Goal: Transaction & Acquisition: Purchase product/service

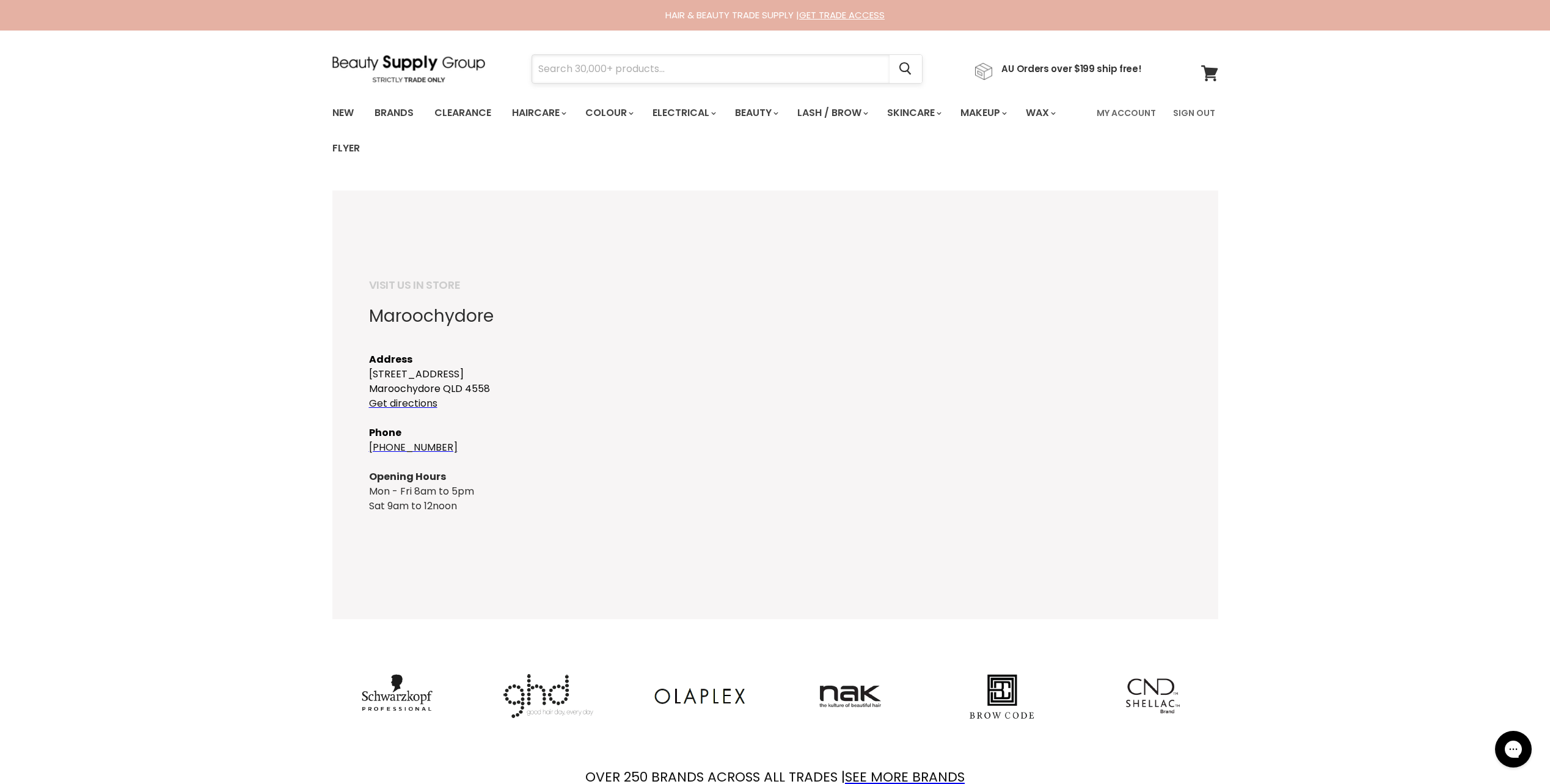
click at [739, 63] on input "Search" at bounding box center [711, 69] width 358 height 28
type input "wax"
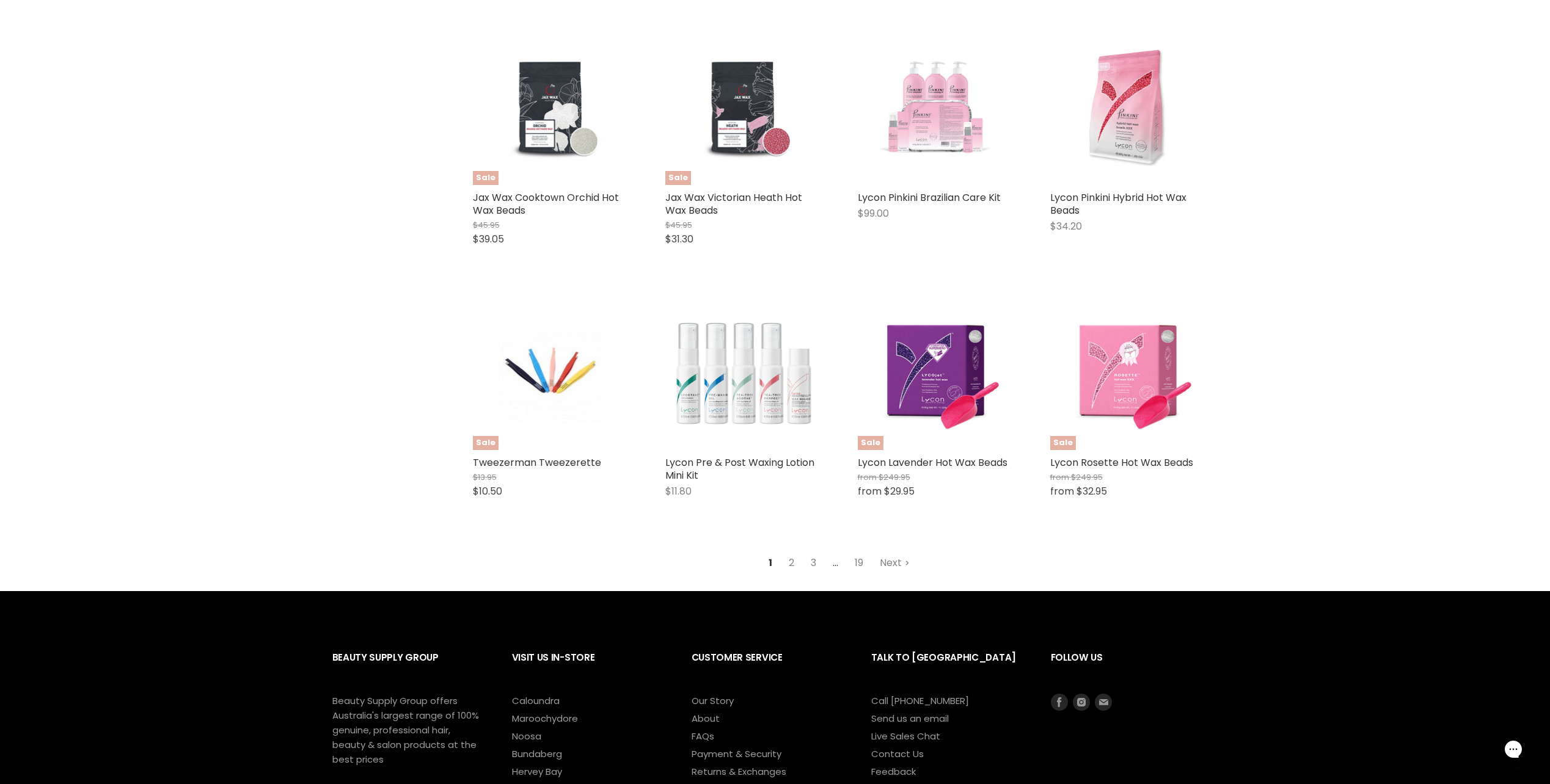
scroll to position [1344, 0]
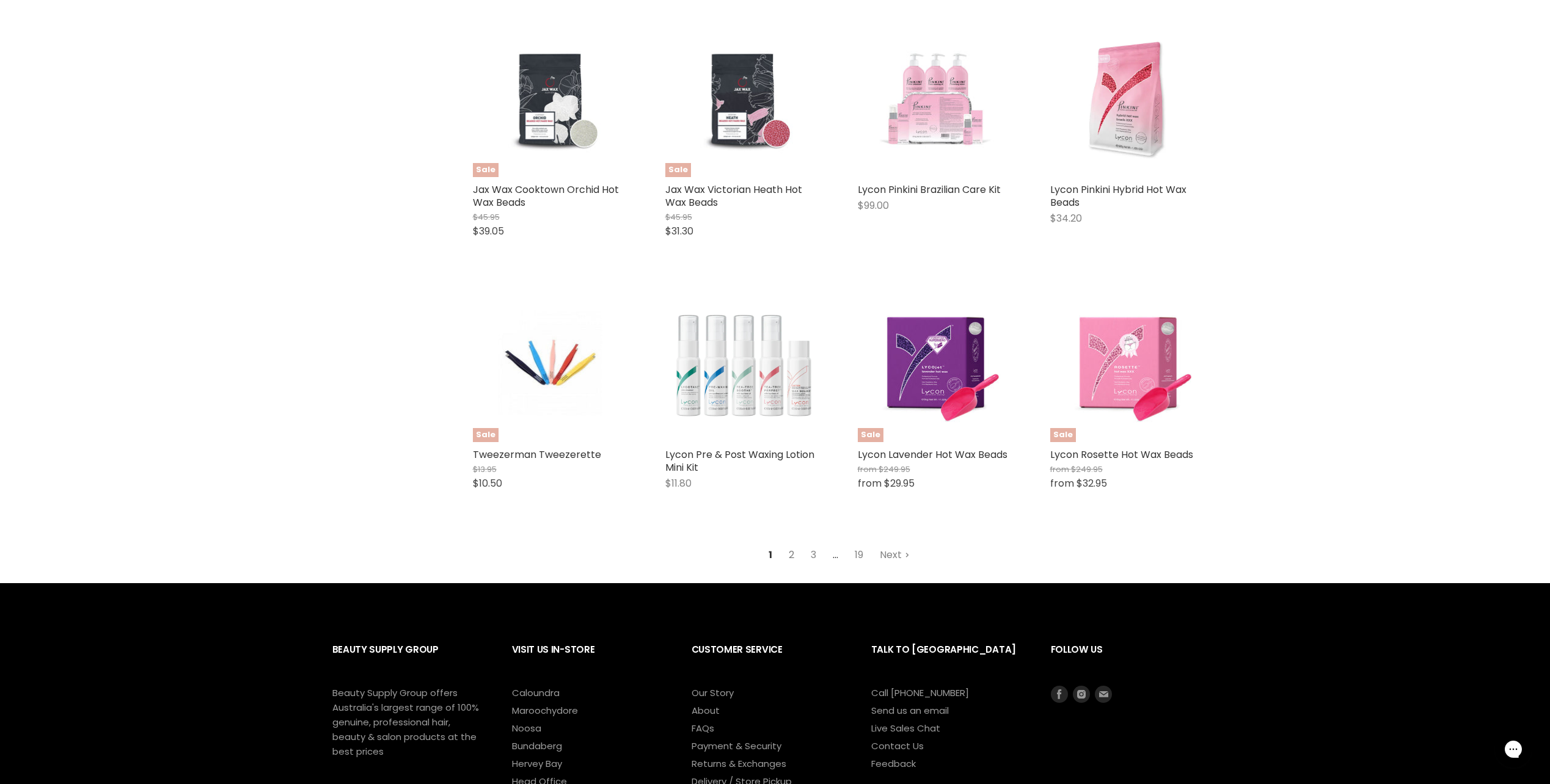
click at [784, 552] on link "2" at bounding box center [792, 555] width 19 height 22
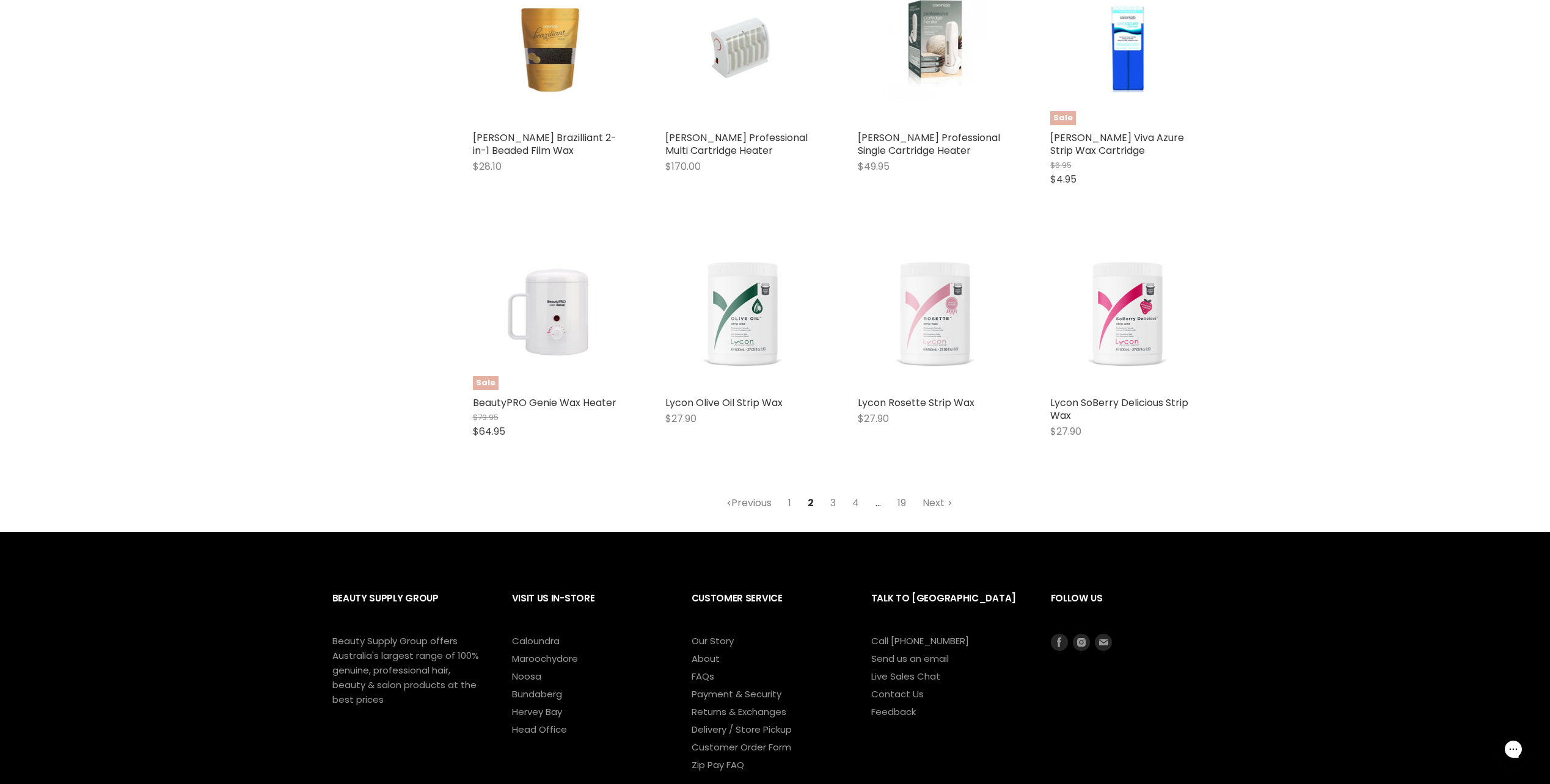
scroll to position [1390, 0]
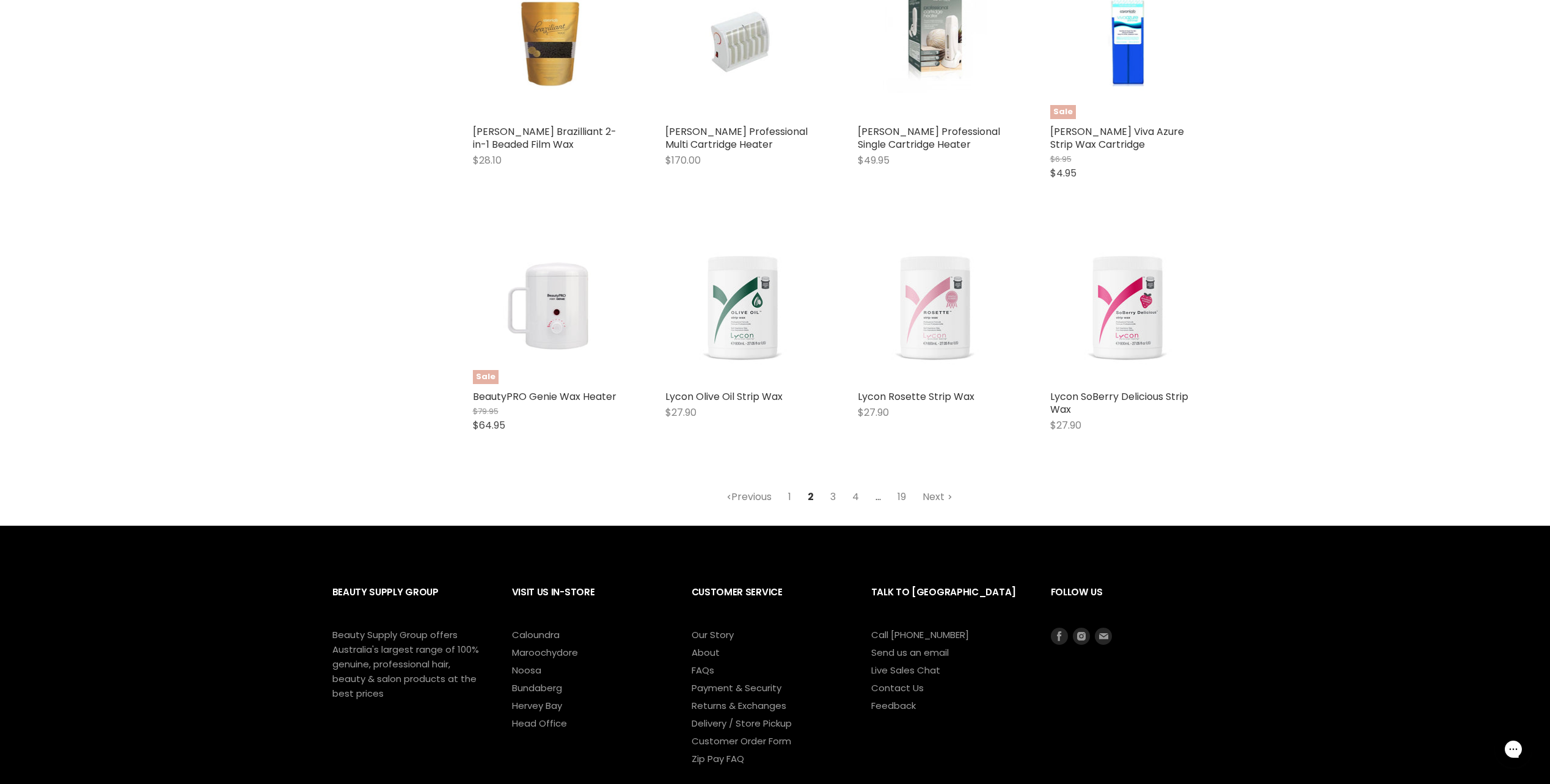
drag, startPoint x: 836, startPoint y: 501, endPoint x: 850, endPoint y: 503, distance: 14.1
click at [836, 501] on link "3" at bounding box center [833, 497] width 19 height 22
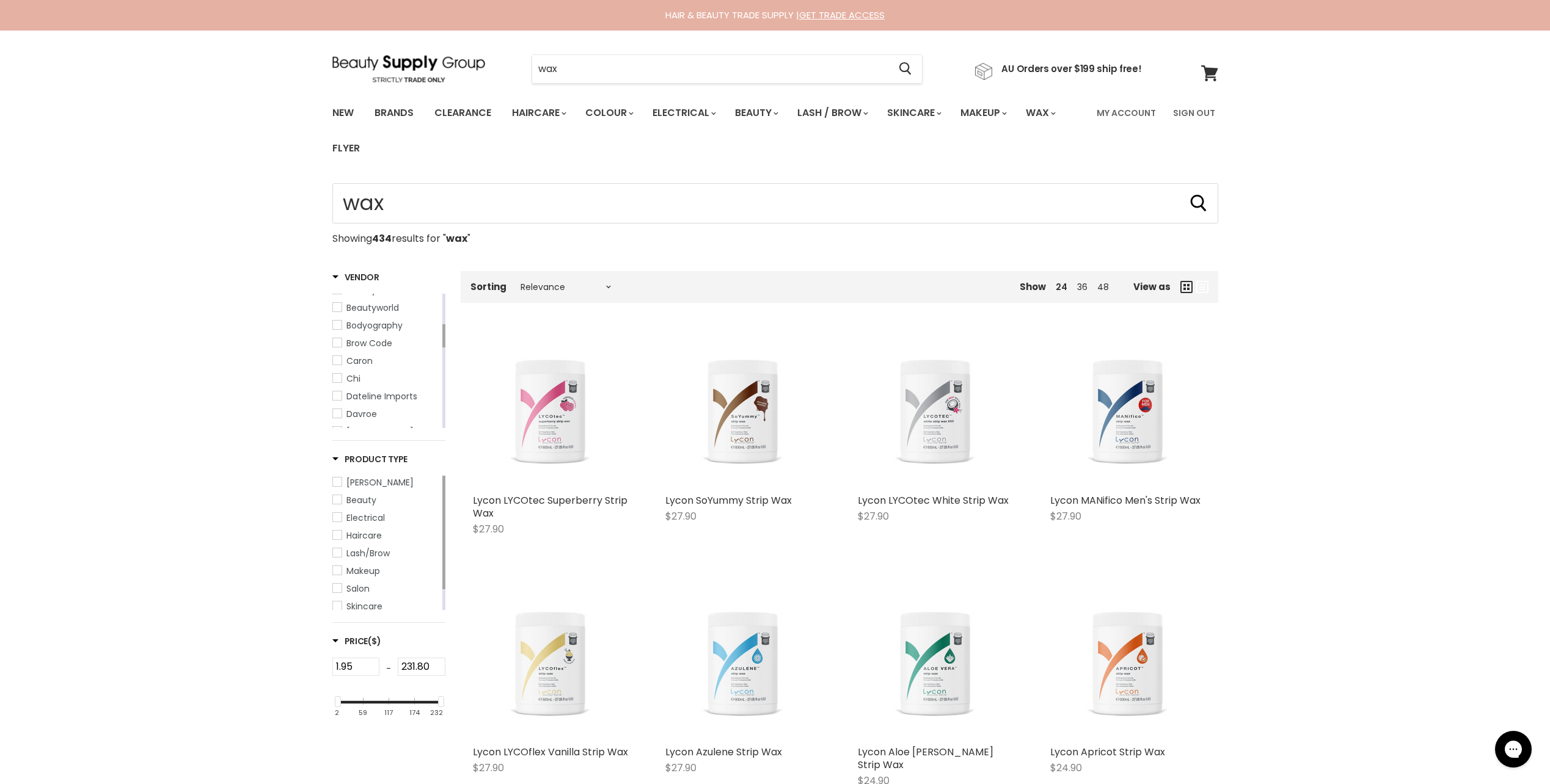
click at [342, 354] on ul "360 Hair Affinage American Barber Arbre Ardell Artists Choice ASP Kitoko Azure …" at bounding box center [386, 514] width 107 height 806
click at [340, 354] on link "Caron" at bounding box center [386, 361] width 107 height 13
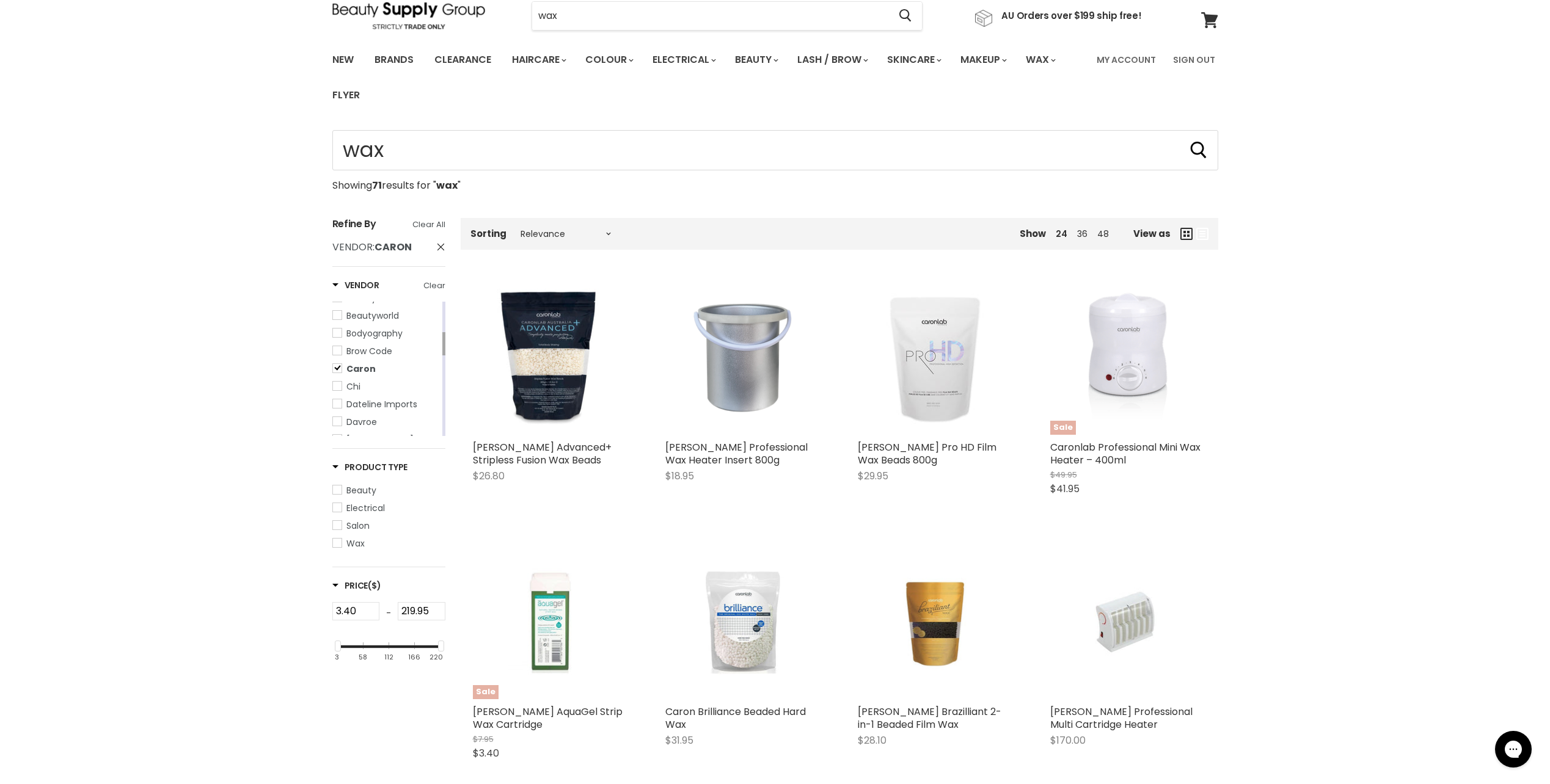
scroll to position [428, 0]
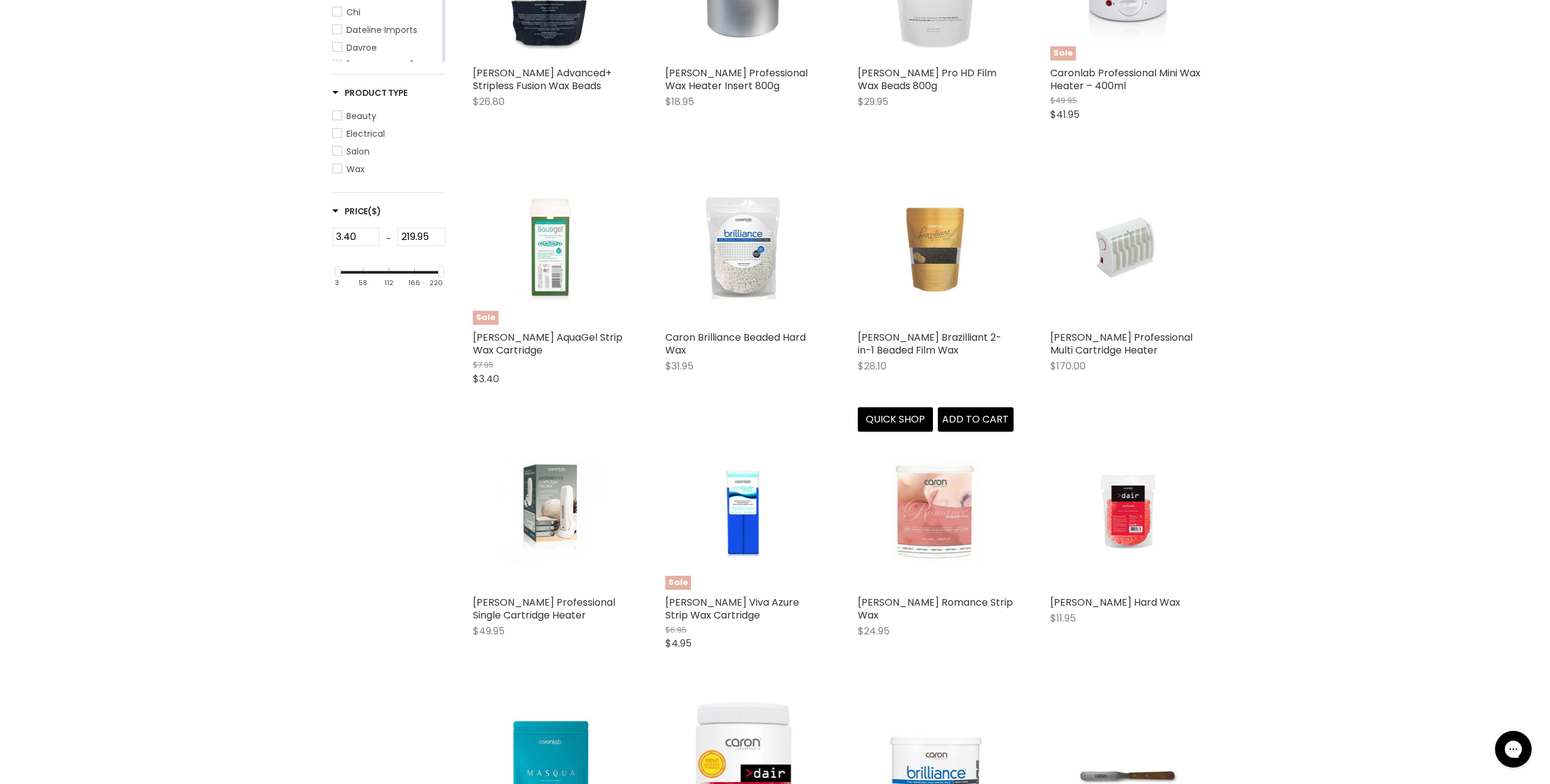
click at [950, 264] on img "Main content" at bounding box center [935, 247] width 104 height 156
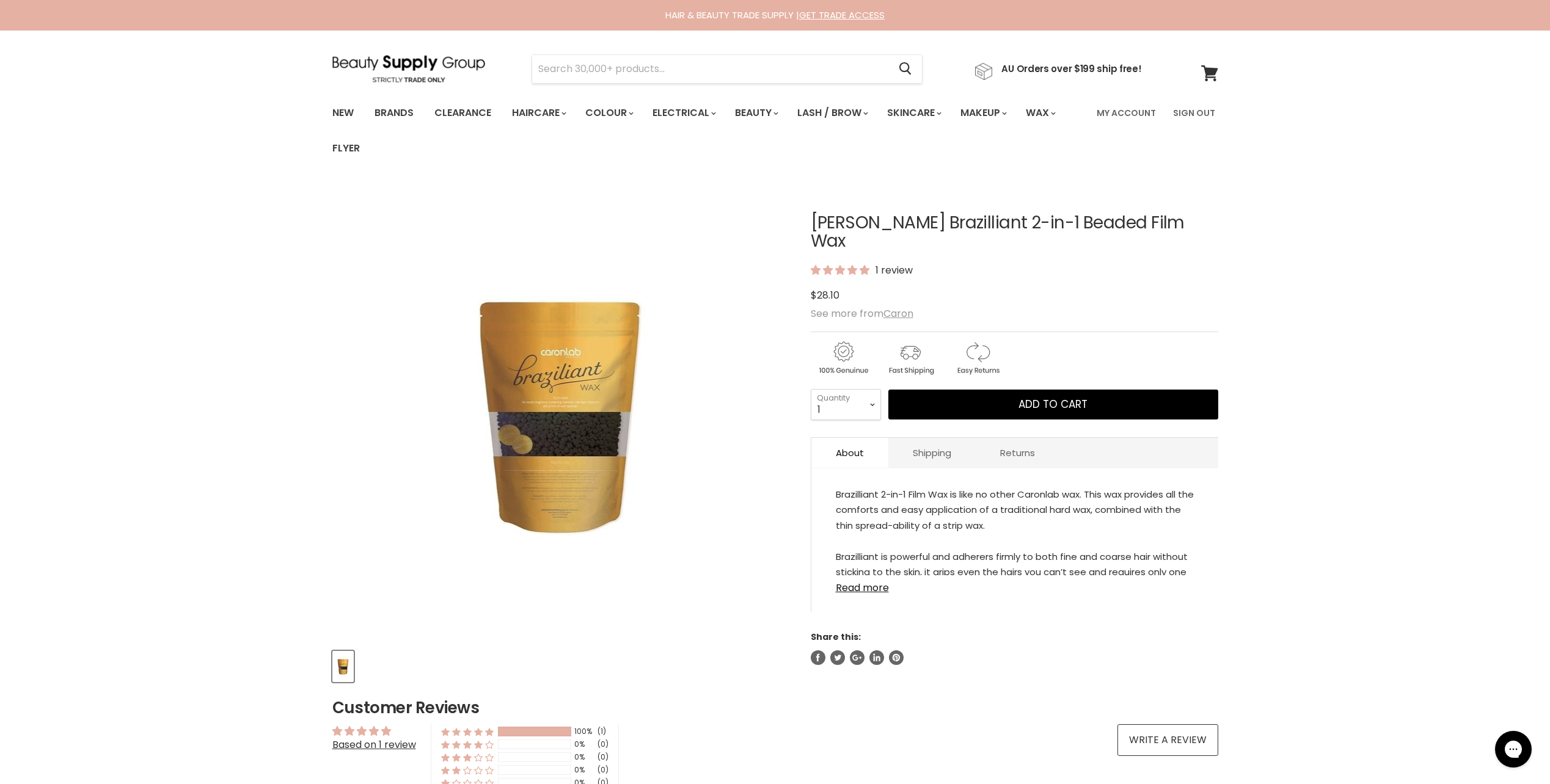
drag, startPoint x: 1166, startPoint y: 217, endPoint x: 806, endPoint y: 217, distance: 360.0
click at [806, 217] on article "Click or scroll to zoom Tap or pinch to zoom [PERSON_NAME] Brazilliant 2-in-1 B…" at bounding box center [775, 433] width 886 height 500
drag, startPoint x: 806, startPoint y: 217, endPoint x: 886, endPoint y: 221, distance: 80.1
copy div "[PERSON_NAME] Brazilliant 2-in-1 Beaded Film Wax"
